Goal: Entertainment & Leisure: Consume media (video, audio)

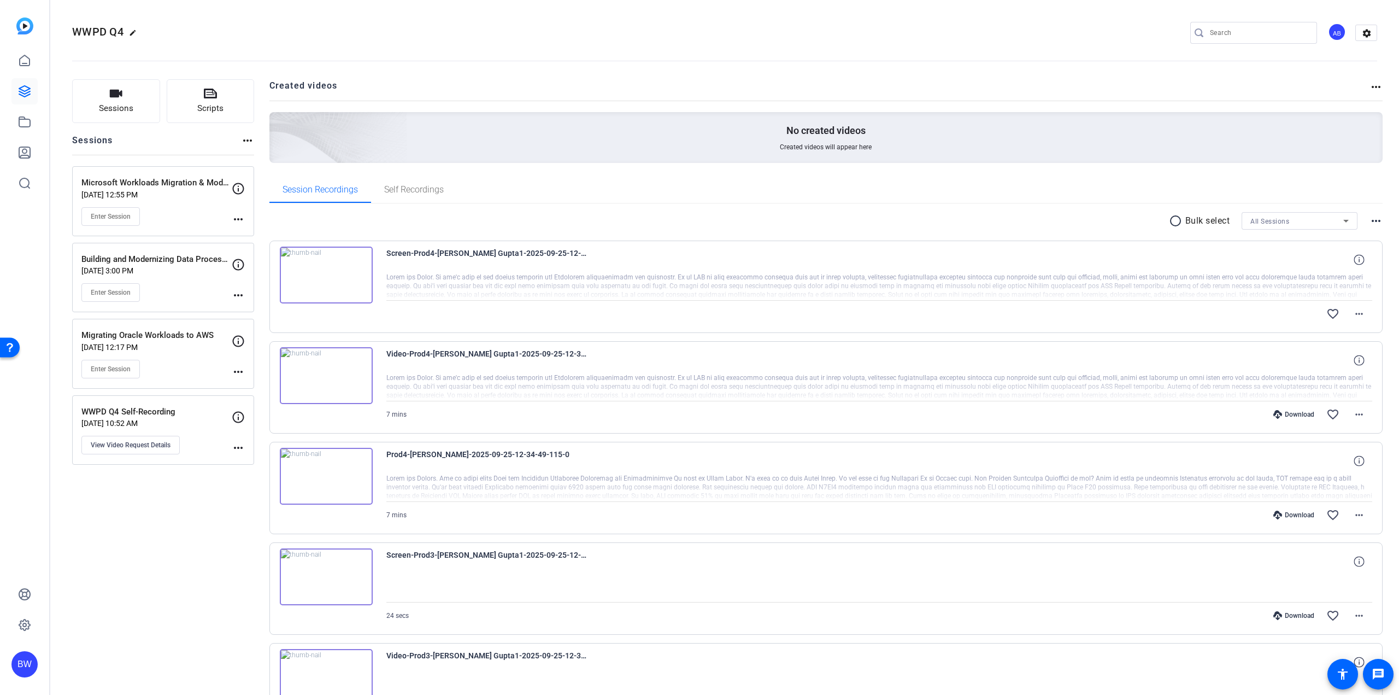
click at [151, 594] on div "Sessions Scripts Sessions more_horiz Microsoft Workloads Migration & Modernizat…" at bounding box center [163, 685] width 182 height 1213
click at [19, 92] on icon at bounding box center [24, 91] width 11 height 11
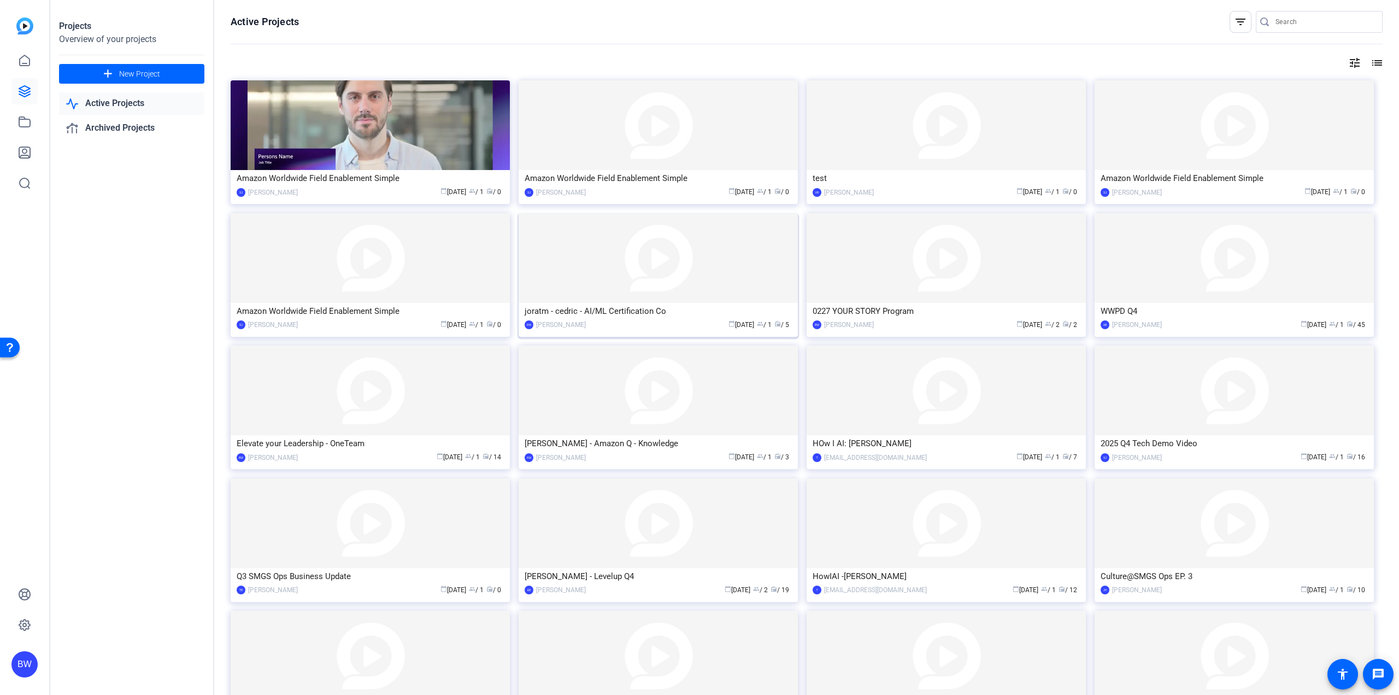
scroll to position [103, 0]
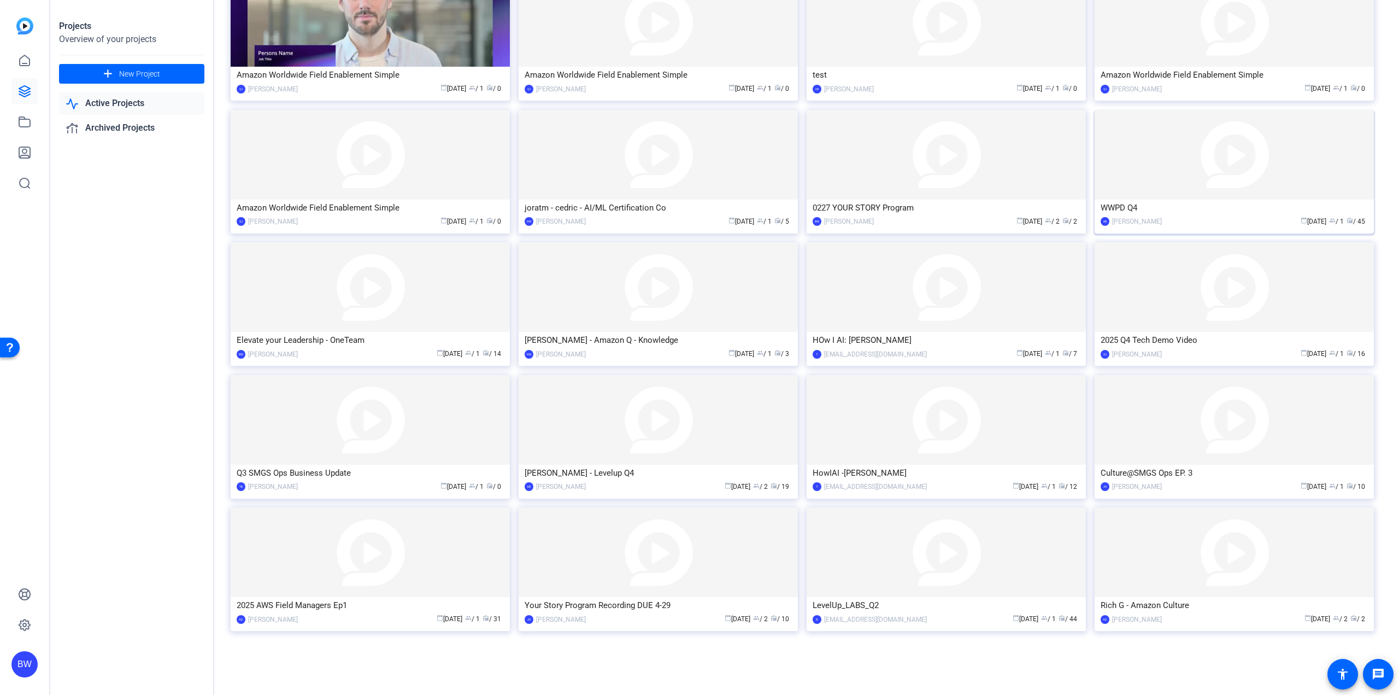
click at [1280, 191] on img at bounding box center [1234, 155] width 279 height 90
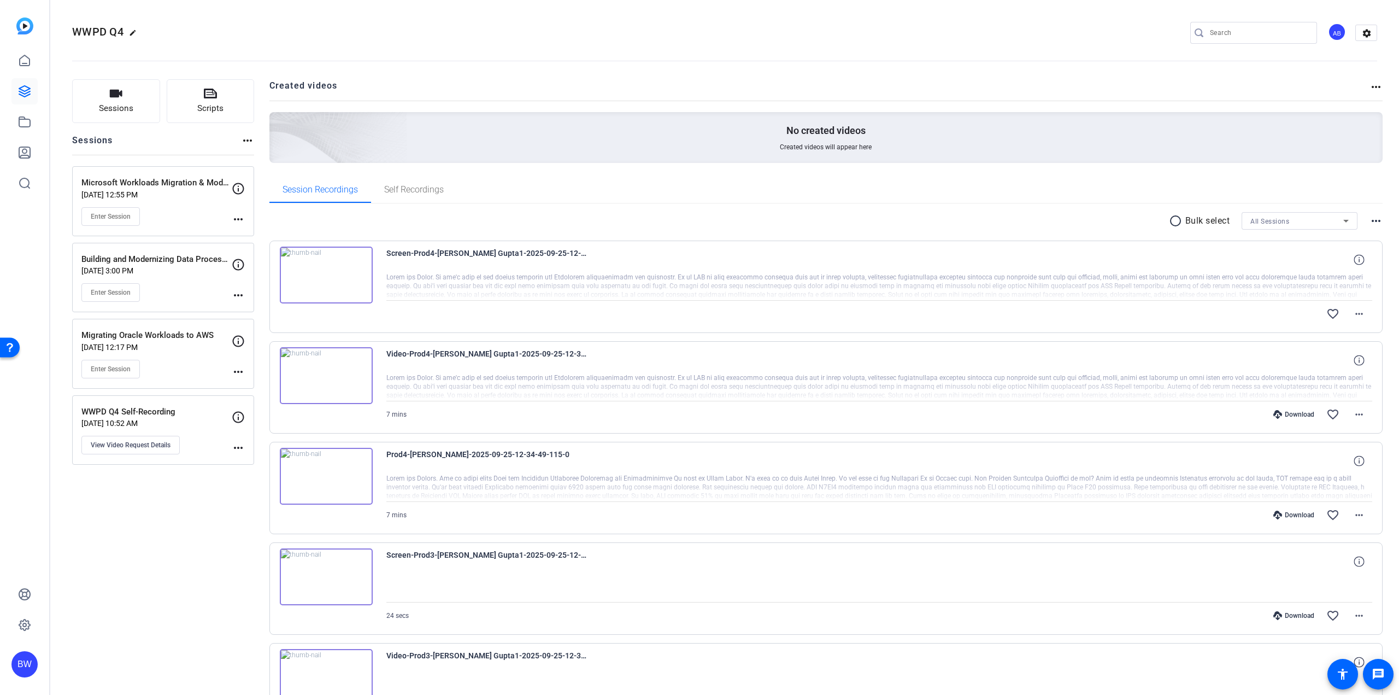
click at [1371, 85] on mat-icon "more_horiz" at bounding box center [1376, 86] width 13 height 13
click at [1251, 83] on div at bounding box center [699, 347] width 1399 height 695
click at [1370, 222] on mat-icon "more_horiz" at bounding box center [1376, 220] width 13 height 13
click at [908, 191] on div at bounding box center [699, 347] width 1399 height 695
click at [341, 275] on img at bounding box center [326, 275] width 93 height 57
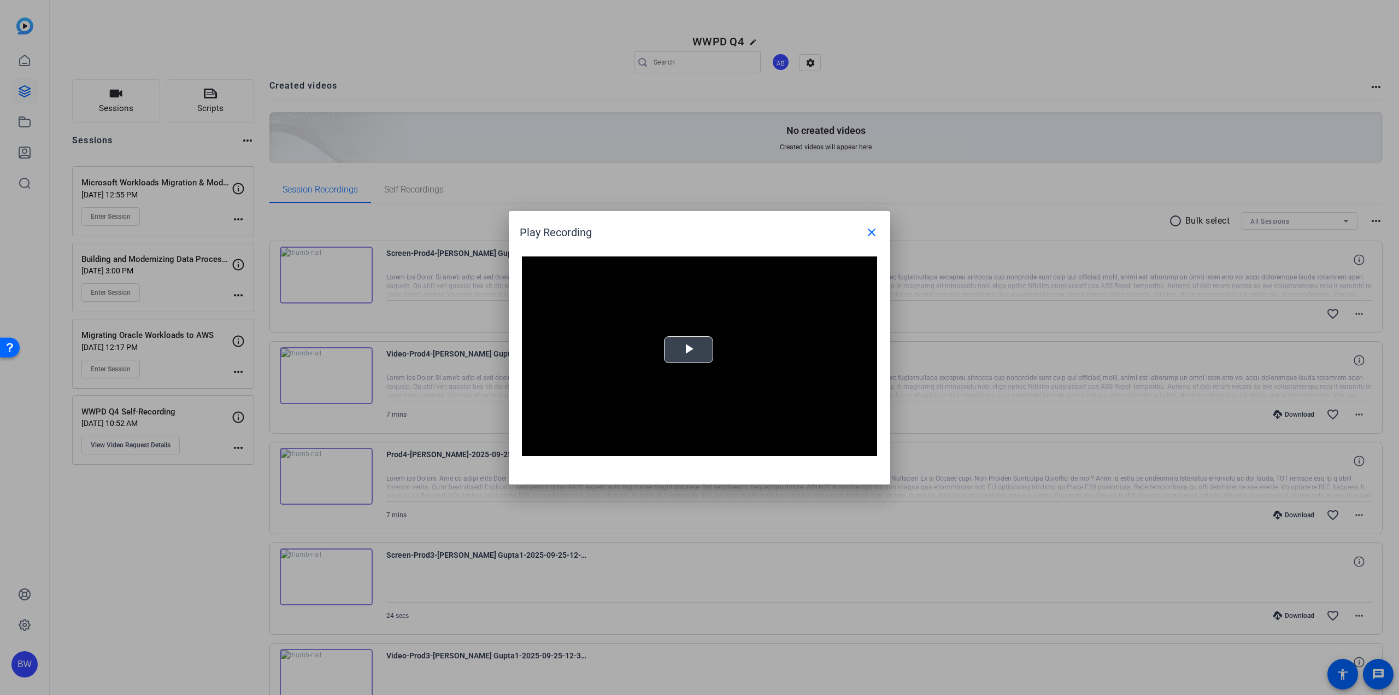
drag, startPoint x: 673, startPoint y: 322, endPoint x: 676, endPoint y: 333, distance: 10.9
click at [674, 325] on video "Video Player" at bounding box center [699, 356] width 355 height 200
click at [584, 449] on div "Loaded : 100.00% 0:18 0:00" at bounding box center [687, 447] width 243 height 16
drag, startPoint x: 606, startPoint y: 451, endPoint x: 614, endPoint y: 451, distance: 7.7
click at [607, 451] on div "Loaded : 100.00% 0:57 0:21" at bounding box center [687, 447] width 243 height 16
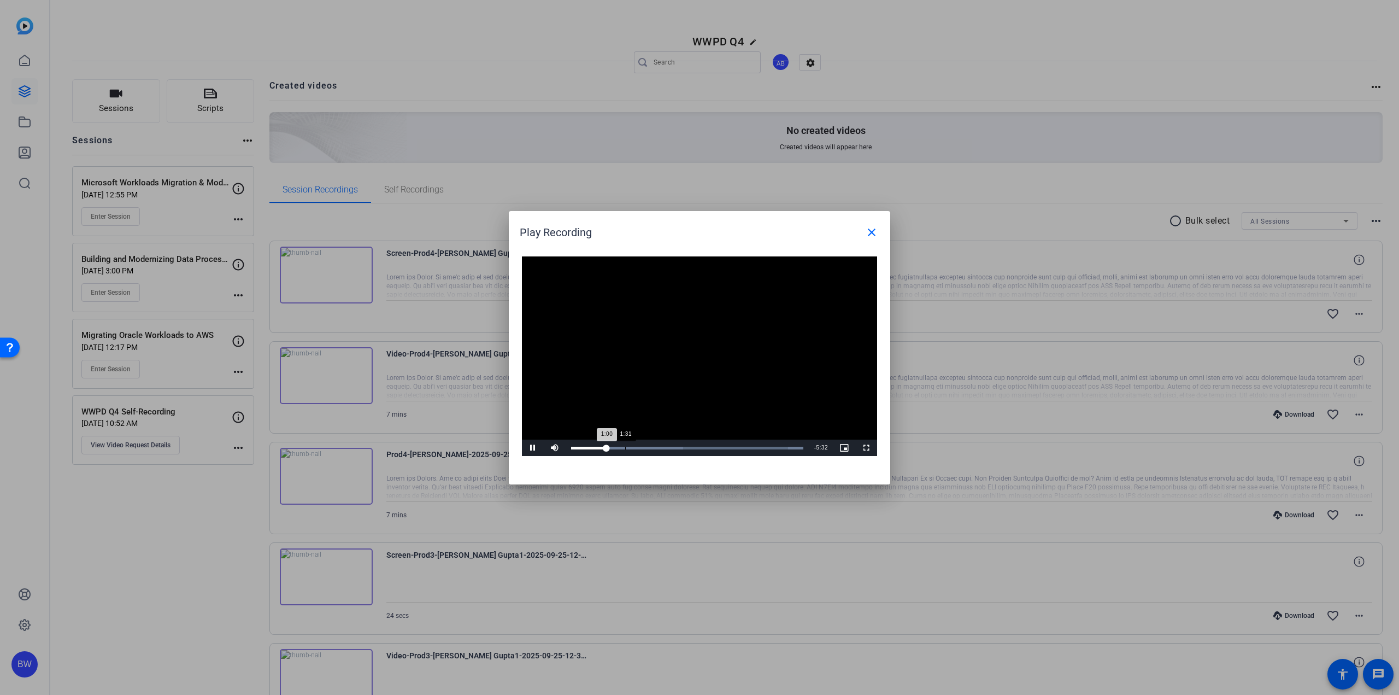
click at [626, 451] on div "Loaded : 100.00% 1:31 1:00" at bounding box center [687, 447] width 243 height 16
click at [649, 451] on div "Loaded : 100.00% 2:10 2:11" at bounding box center [687, 447] width 243 height 16
drag, startPoint x: 672, startPoint y: 451, endPoint x: 680, endPoint y: 450, distance: 8.3
click at [673, 451] on div "Loaded : 100.00% 2:49 2:11" at bounding box center [687, 447] width 243 height 16
click at [708, 450] on div "Loaded : 100.00% 3:50 3:49" at bounding box center [687, 447] width 243 height 16
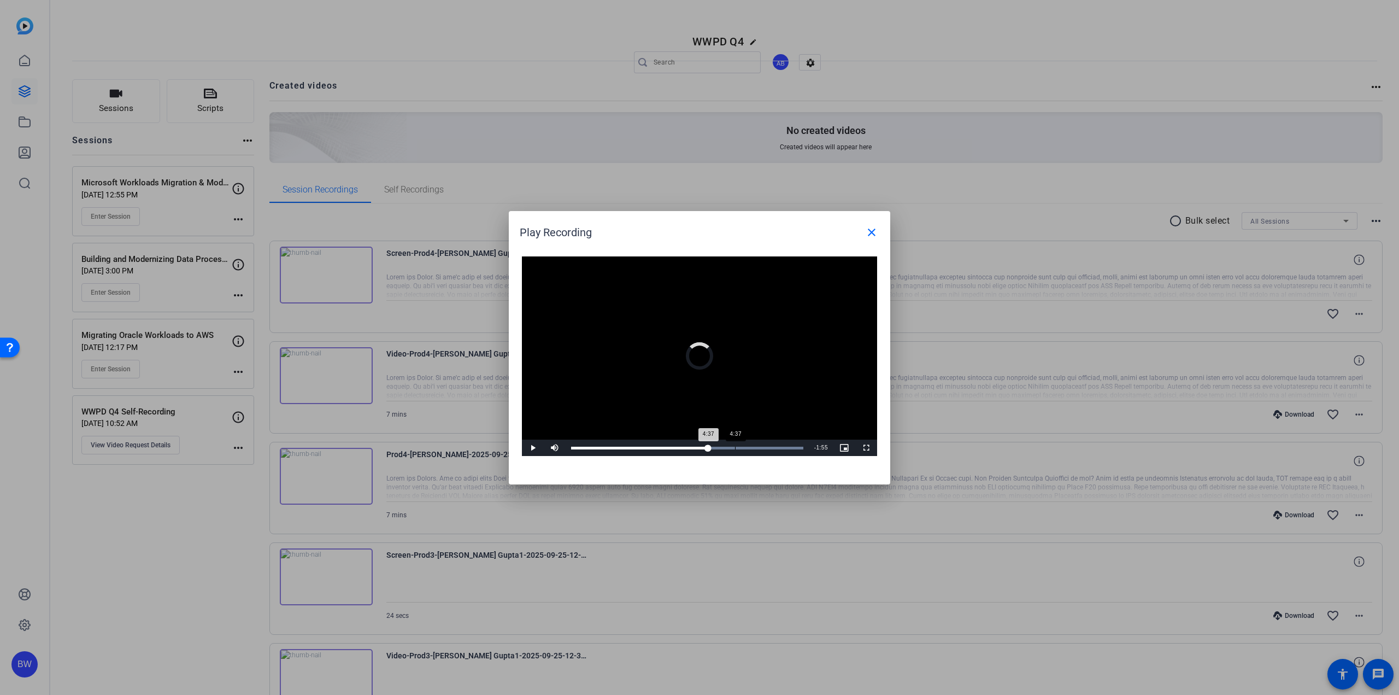
click at [736, 451] on div "Loaded : 100.00% 4:37 4:37" at bounding box center [687, 447] width 243 height 16
click at [868, 234] on mat-icon "close" at bounding box center [871, 232] width 13 height 13
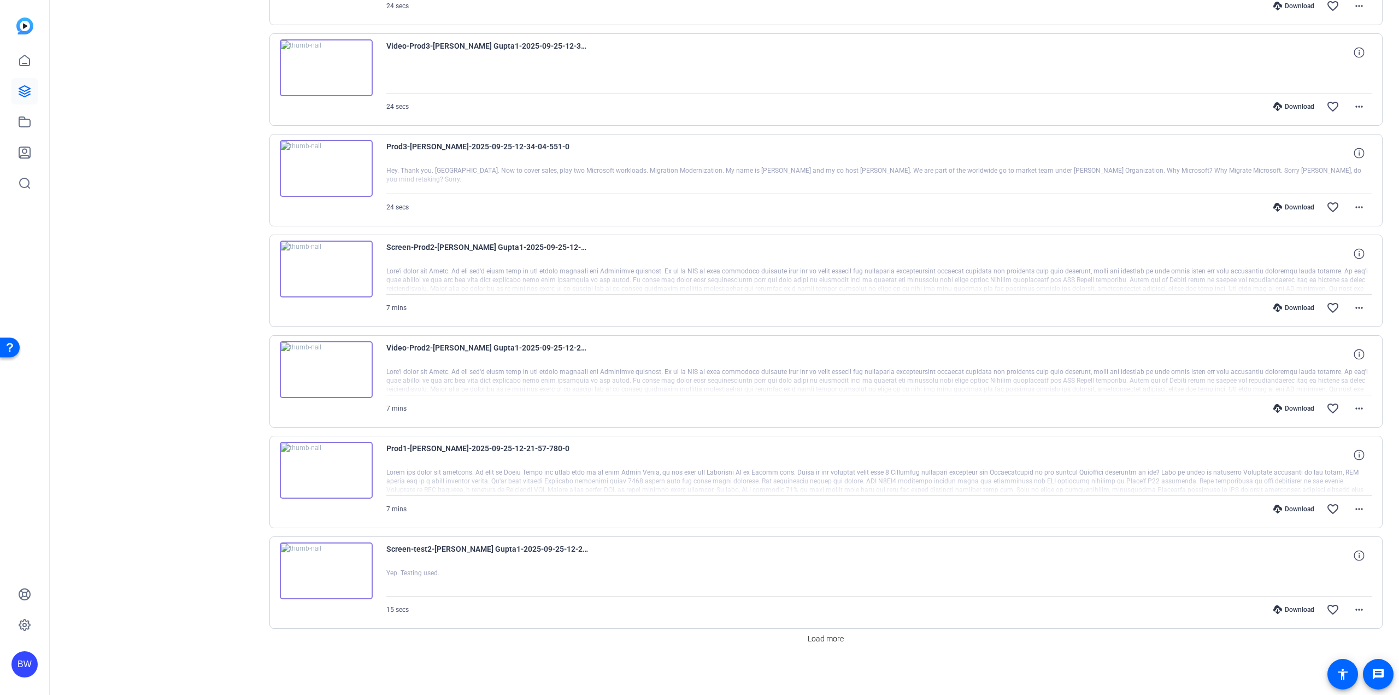
scroll to position [612, 0]
click at [317, 376] on img at bounding box center [326, 367] width 93 height 57
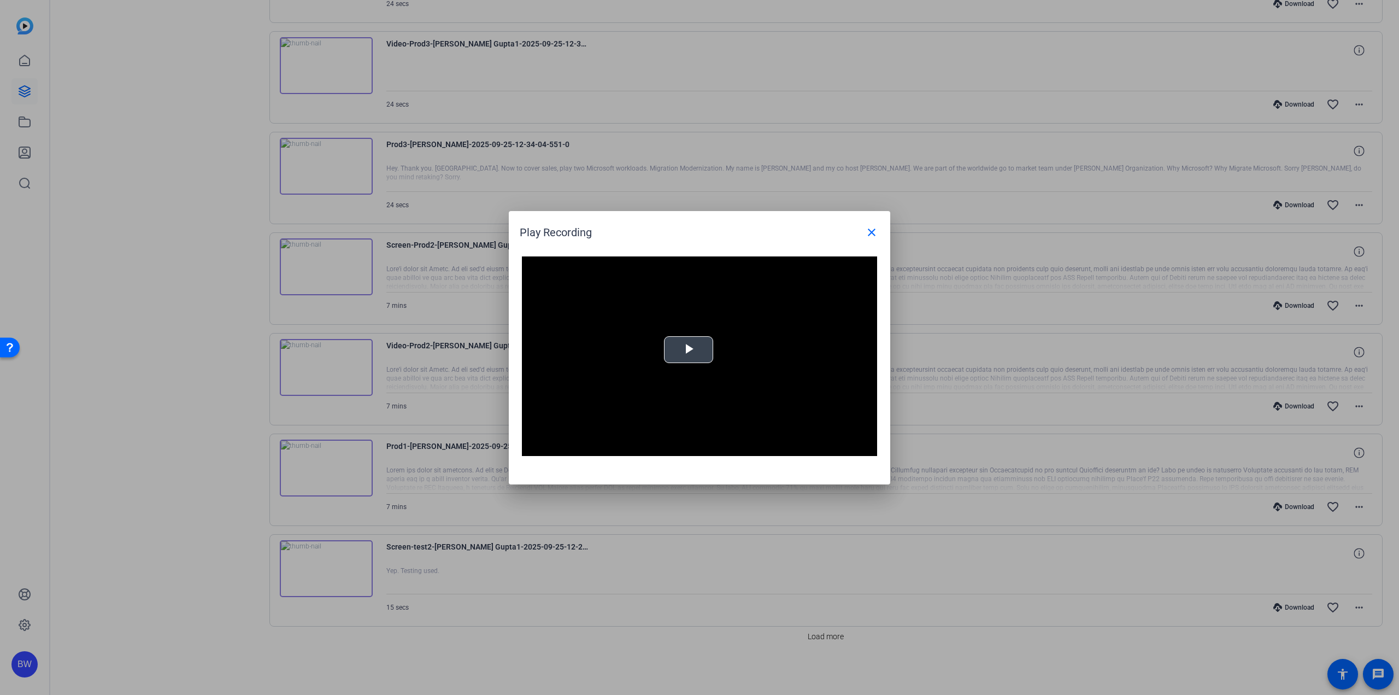
click at [689, 349] on span "Video Player" at bounding box center [689, 349] width 0 height 0
click at [620, 449] on div "Loaded : 100.00% 1:24 0:00" at bounding box center [687, 447] width 243 height 16
drag, startPoint x: 655, startPoint y: 449, endPoint x: 672, endPoint y: 448, distance: 17.0
click at [658, 449] on div "Loaded : 100.00% 2:26 1:25" at bounding box center [687, 448] width 232 height 3
drag, startPoint x: 700, startPoint y: 449, endPoint x: 725, endPoint y: 429, distance: 32.4
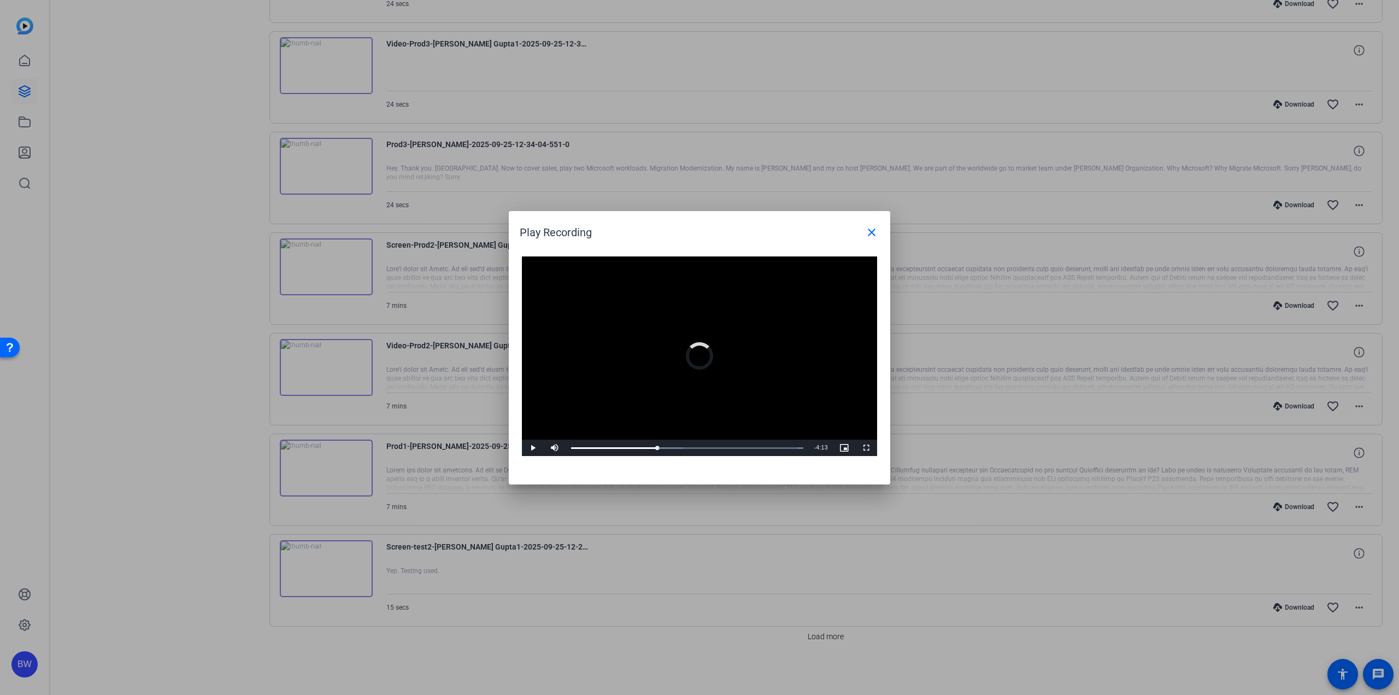
click at [702, 449] on div "Loaded : 100.00% 3:42 2:30" at bounding box center [687, 448] width 232 height 2
click at [872, 235] on mat-icon "close" at bounding box center [871, 232] width 13 height 13
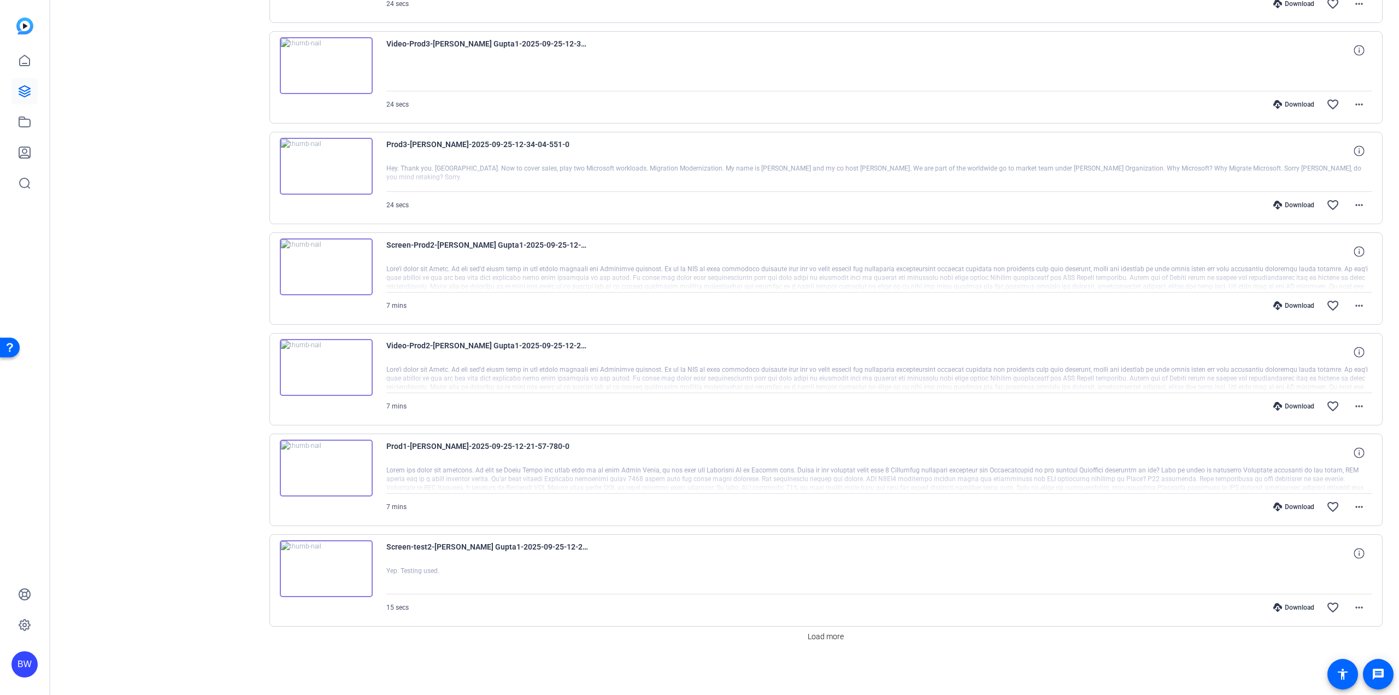
click at [36, 437] on div "BW" at bounding box center [24, 347] width 49 height 695
click at [154, 442] on div "Sessions Scripts Sessions more_horiz Microsoft Workloads Migration & Modernizat…" at bounding box center [163, 74] width 182 height 1213
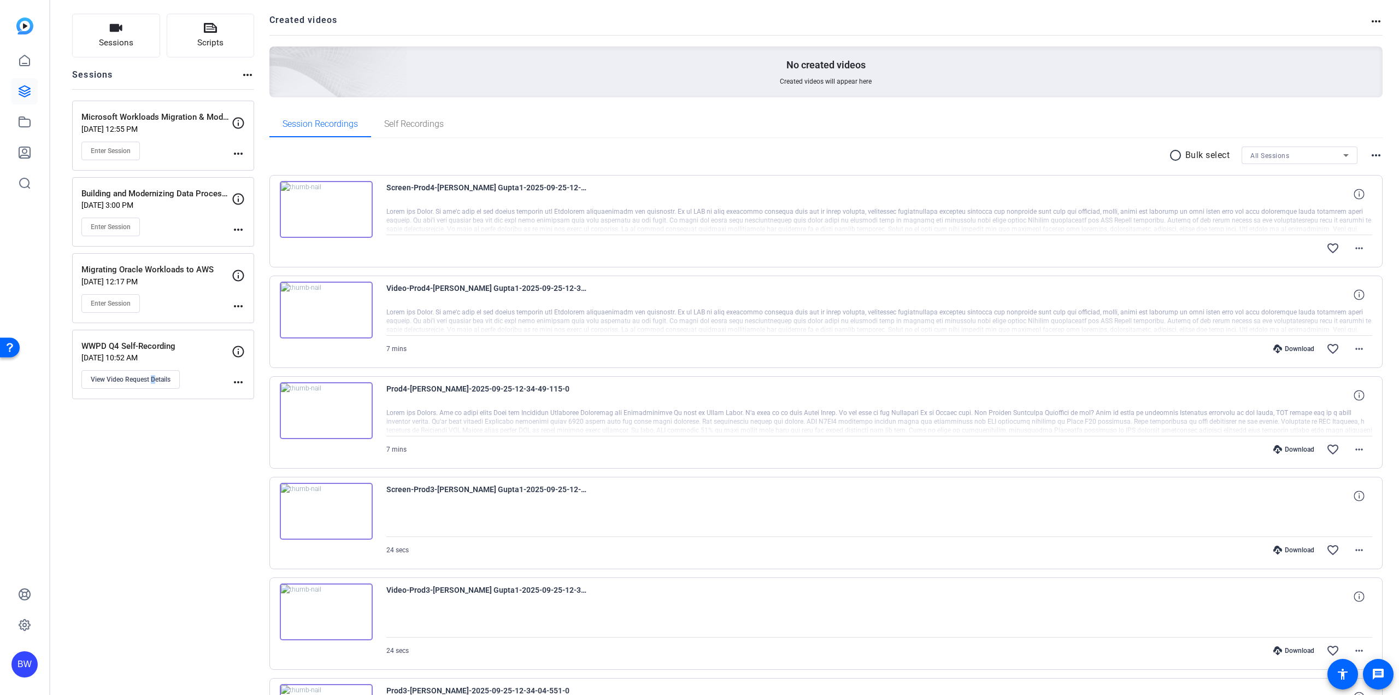
scroll to position [0, 0]
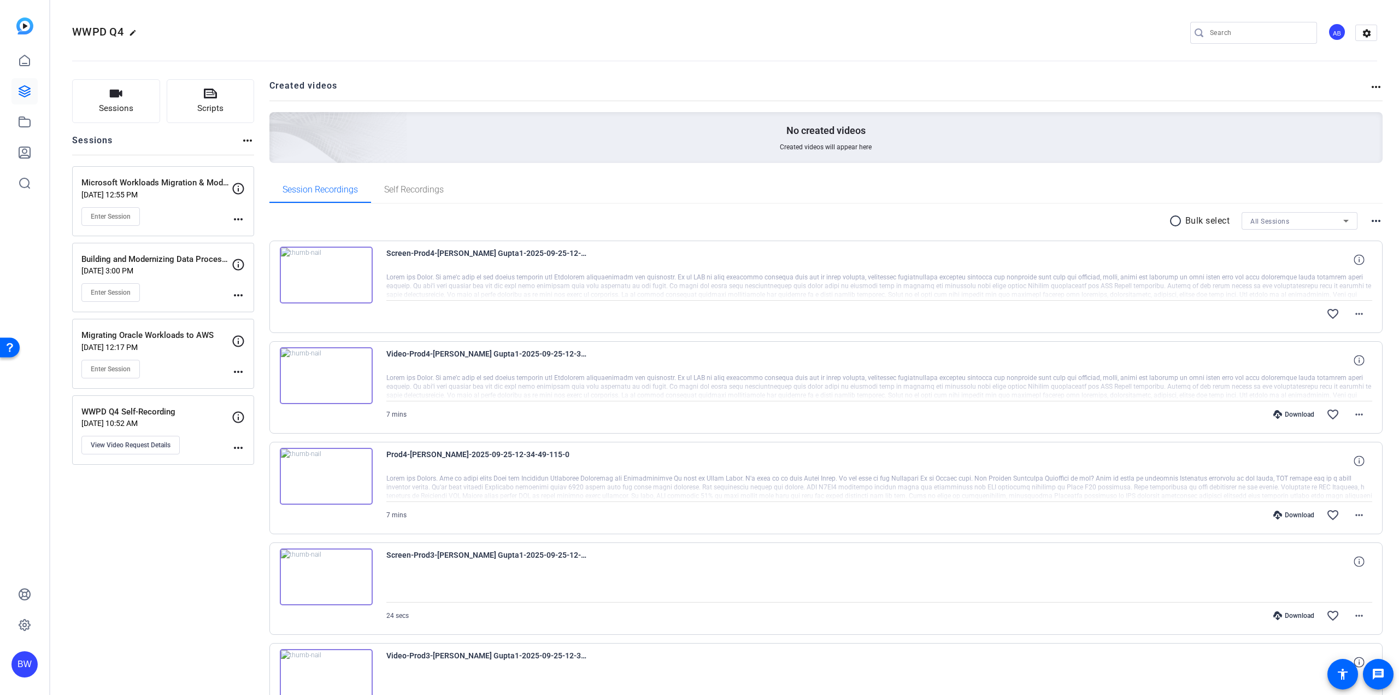
click at [435, 42] on openreel-divider-bar at bounding box center [724, 57] width 1305 height 33
drag, startPoint x: 857, startPoint y: 62, endPoint x: 852, endPoint y: 55, distance: 8.2
click at [856, 62] on openreel-divider-bar at bounding box center [724, 57] width 1305 height 33
